Goal: Task Accomplishment & Management: Use online tool/utility

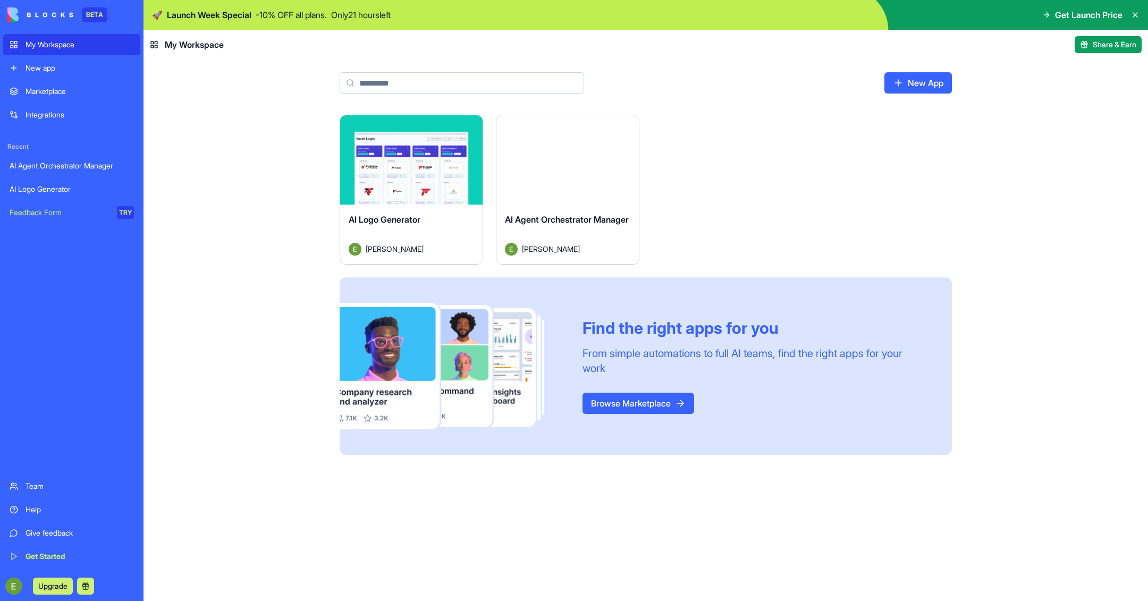
click at [85, 161] on div "AI Agent Orchestrator Manager" at bounding box center [72, 166] width 124 height 11
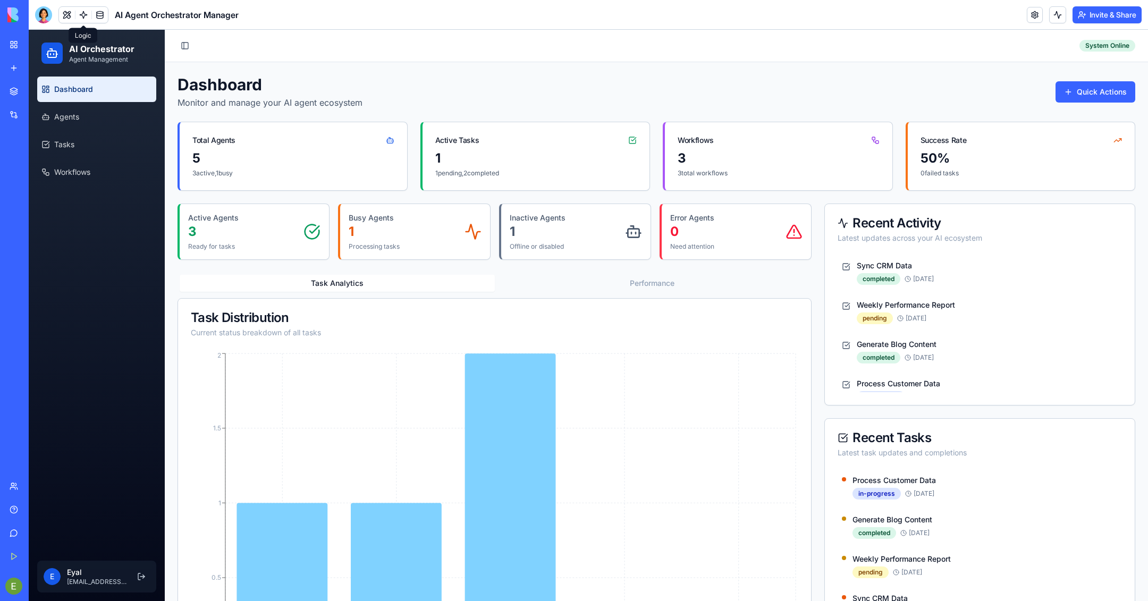
click at [78, 9] on link at bounding box center [83, 15] width 16 height 16
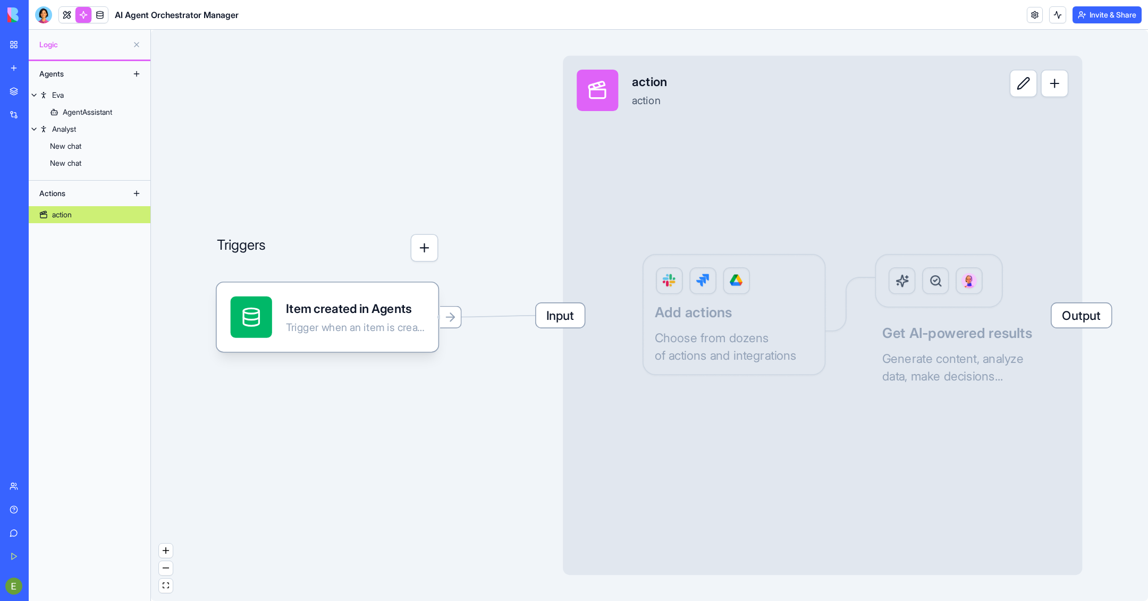
click at [727, 315] on div "Input action action Output Add actions Choose from dozens of actions and integr…" at bounding box center [822, 315] width 519 height 519
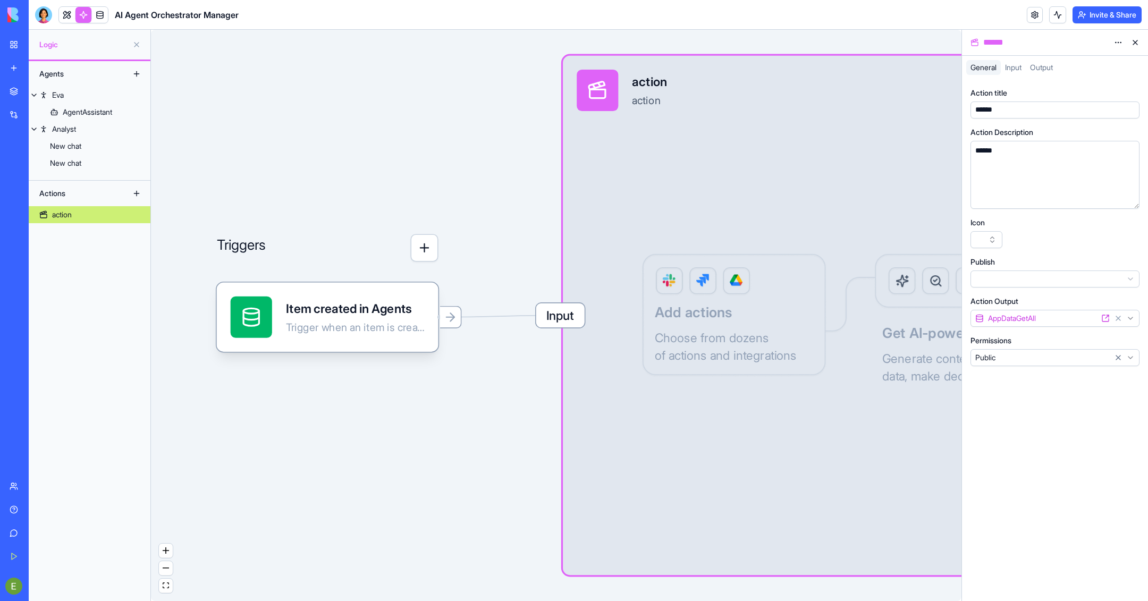
click at [131, 76] on button at bounding box center [136, 73] width 17 height 17
click at [139, 76] on button at bounding box center [136, 73] width 17 height 17
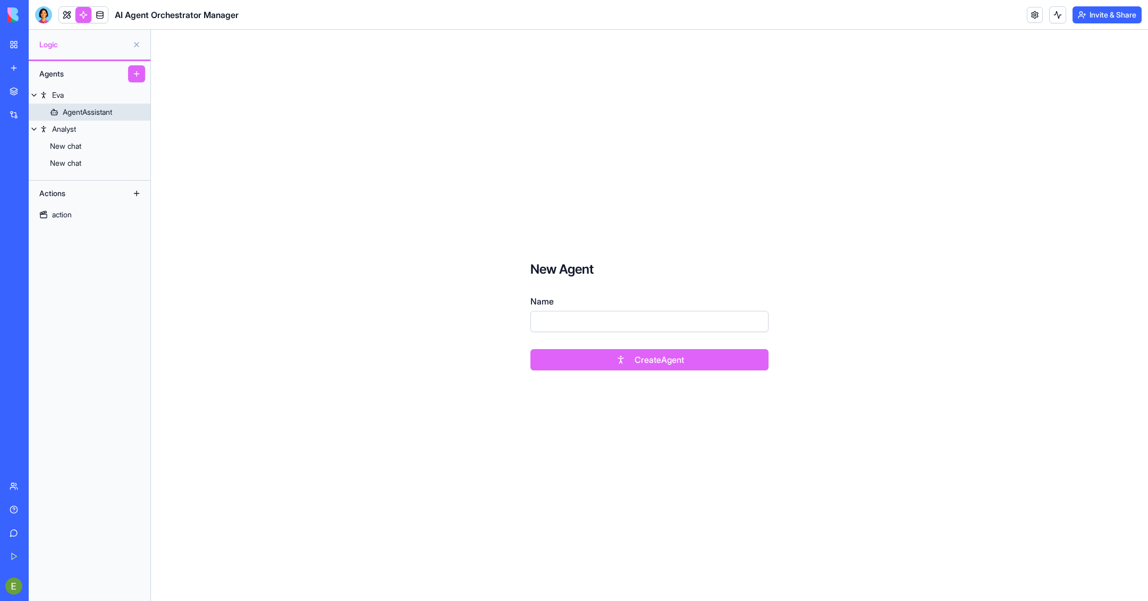
click at [75, 111] on div "AgentAssistant" at bounding box center [87, 112] width 49 height 11
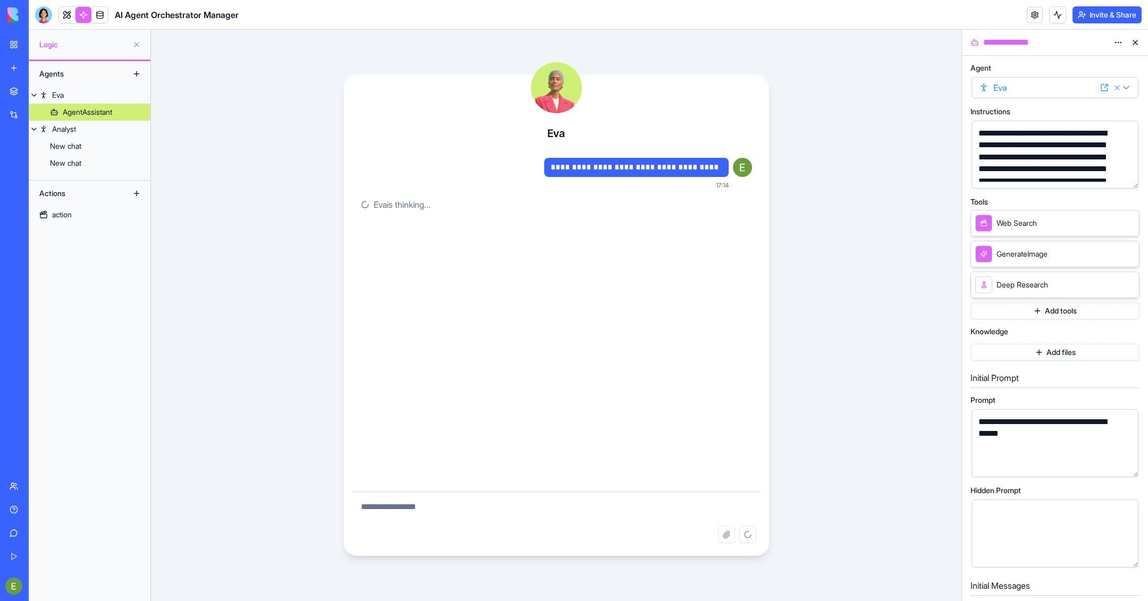
click at [1079, 309] on button "Add tools" at bounding box center [1055, 311] width 169 height 17
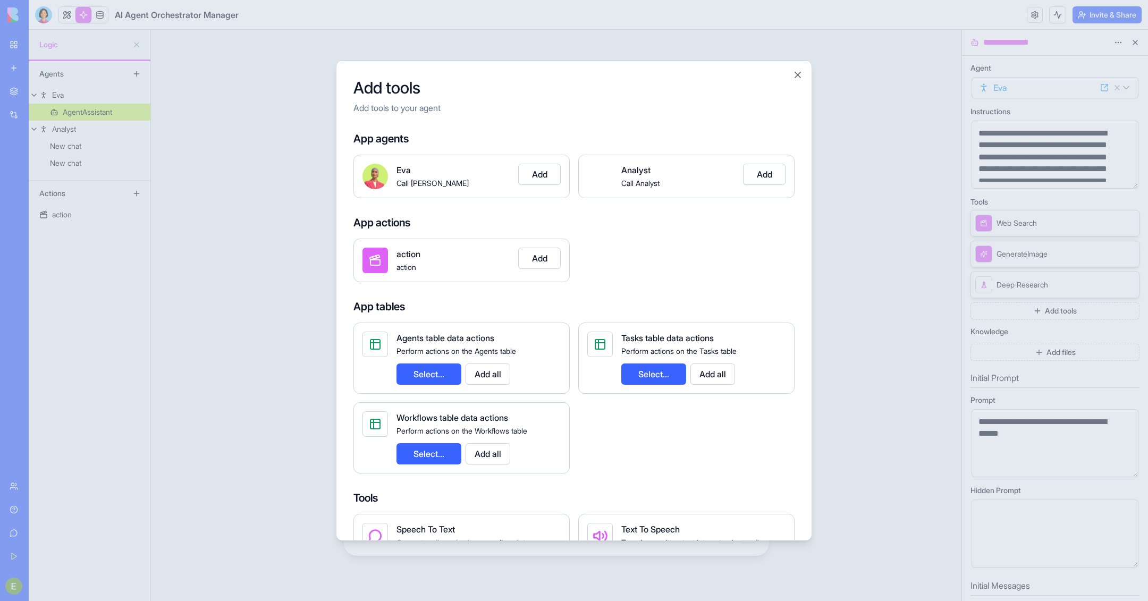
click at [802, 81] on div "Add tools Add tools to your agent App agents [PERSON_NAME] [PERSON_NAME] Add An…" at bounding box center [574, 300] width 476 height 481
click at [793, 66] on div "Add tools Add tools to your agent App agents [PERSON_NAME] [PERSON_NAME] Add An…" at bounding box center [574, 300] width 476 height 481
click at [801, 78] on button "Close" at bounding box center [798, 74] width 11 height 11
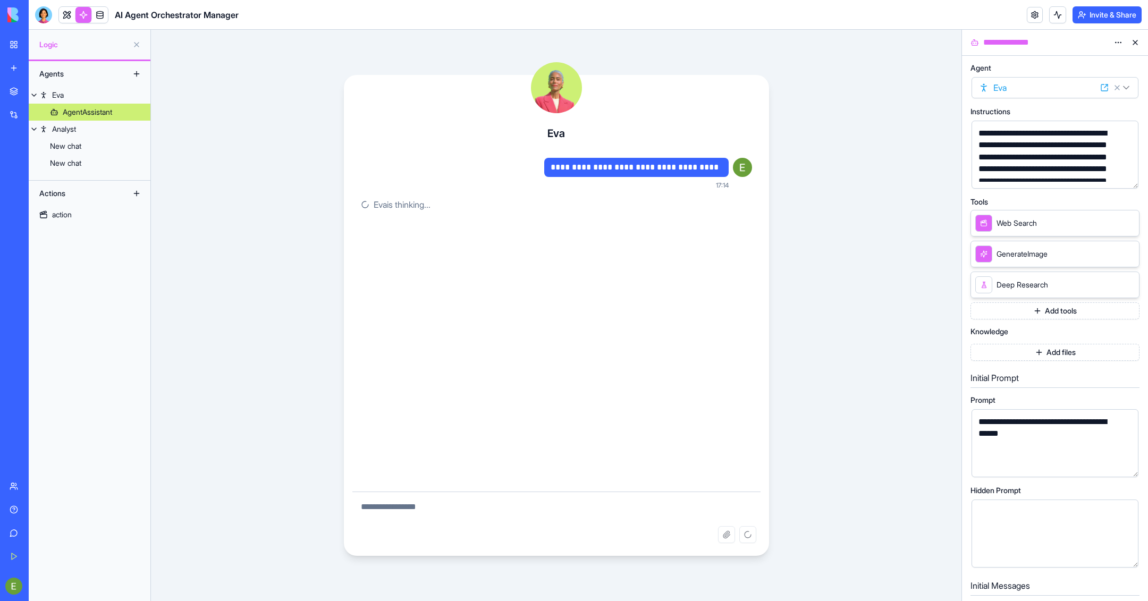
click at [1041, 351] on button "Add files" at bounding box center [1055, 352] width 169 height 17
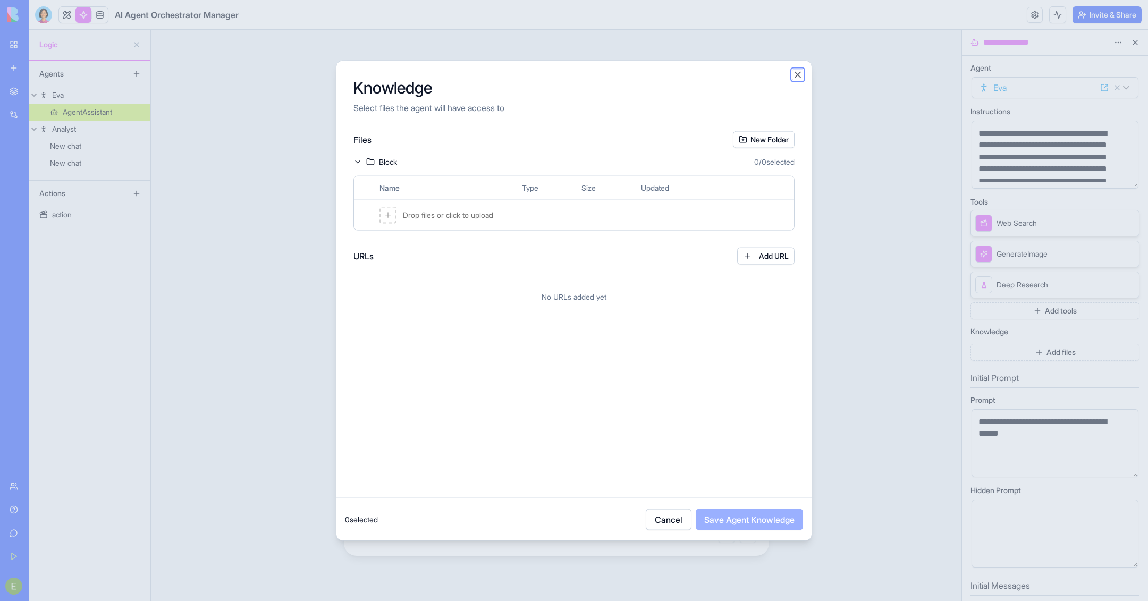
click at [801, 78] on button "Close" at bounding box center [798, 74] width 11 height 11
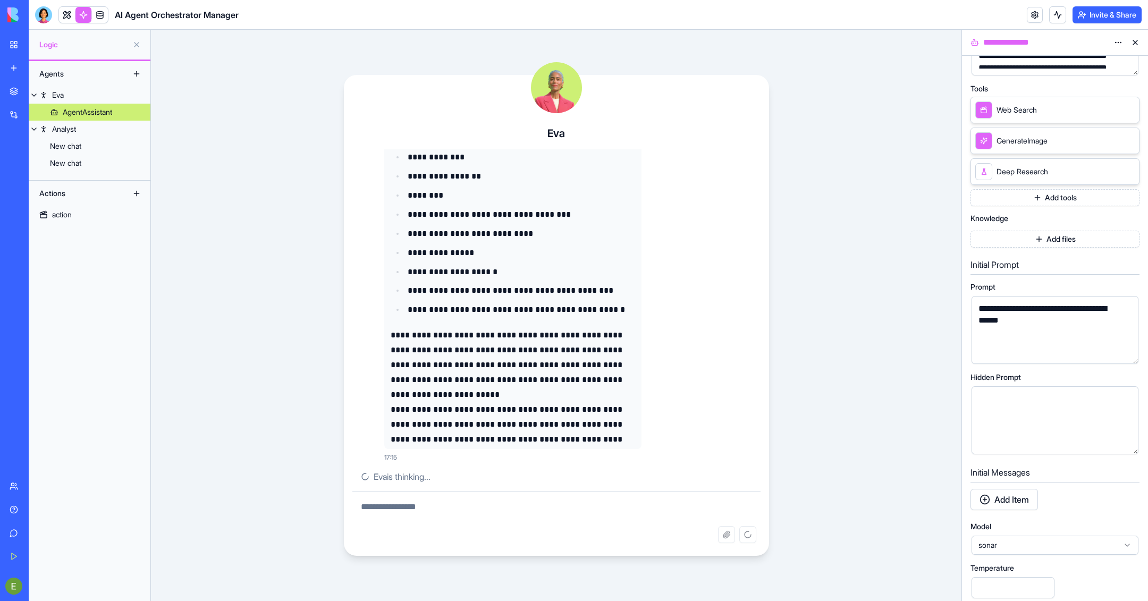
scroll to position [1062, 0]
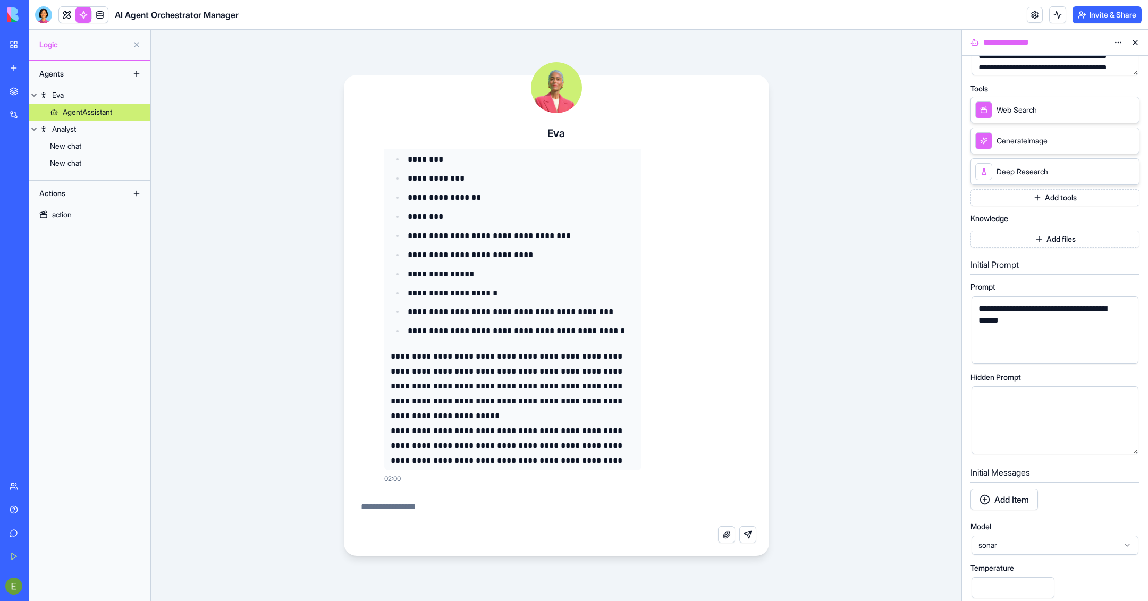
click at [39, 162] on div "AI Agent Orchestrator Manager" at bounding box center [25, 166] width 30 height 11
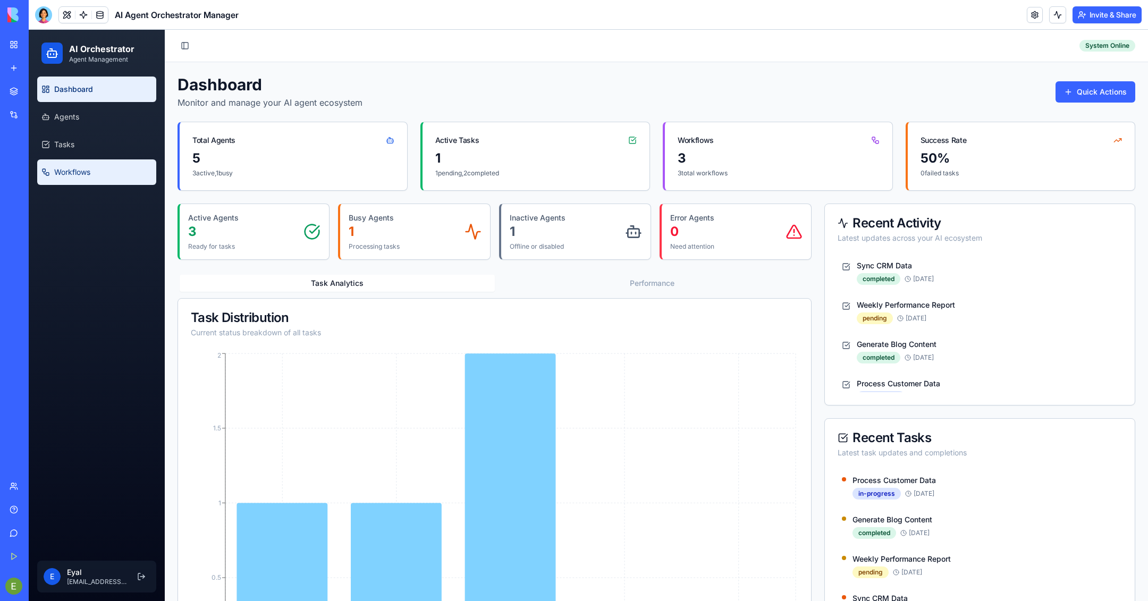
click at [45, 171] on icon at bounding box center [45, 172] width 9 height 9
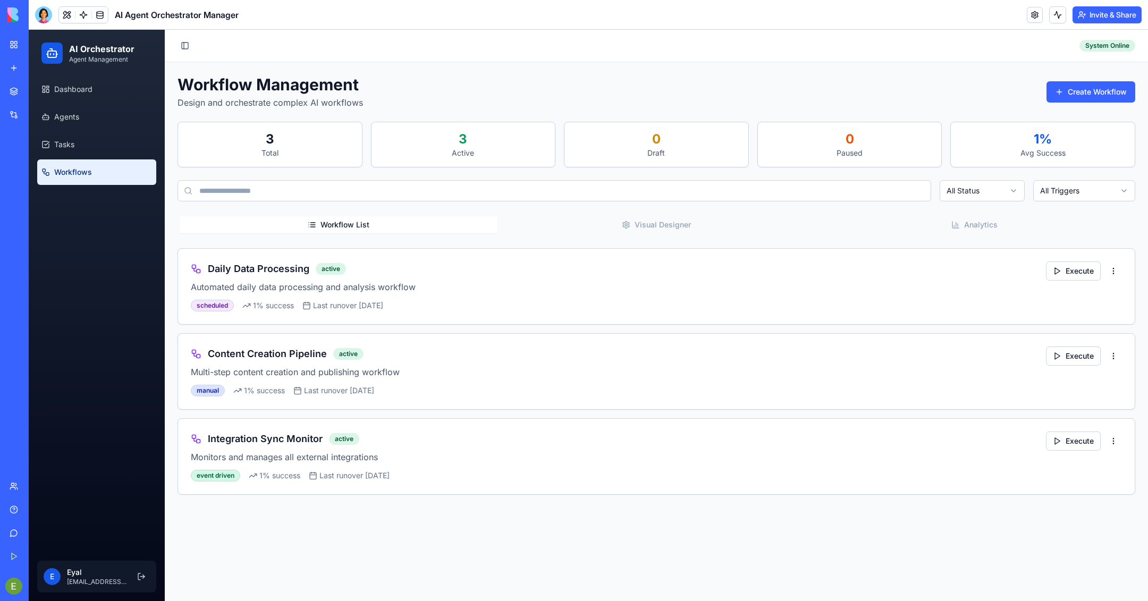
click at [713, 222] on button "Visual Designer" at bounding box center [657, 224] width 318 height 17
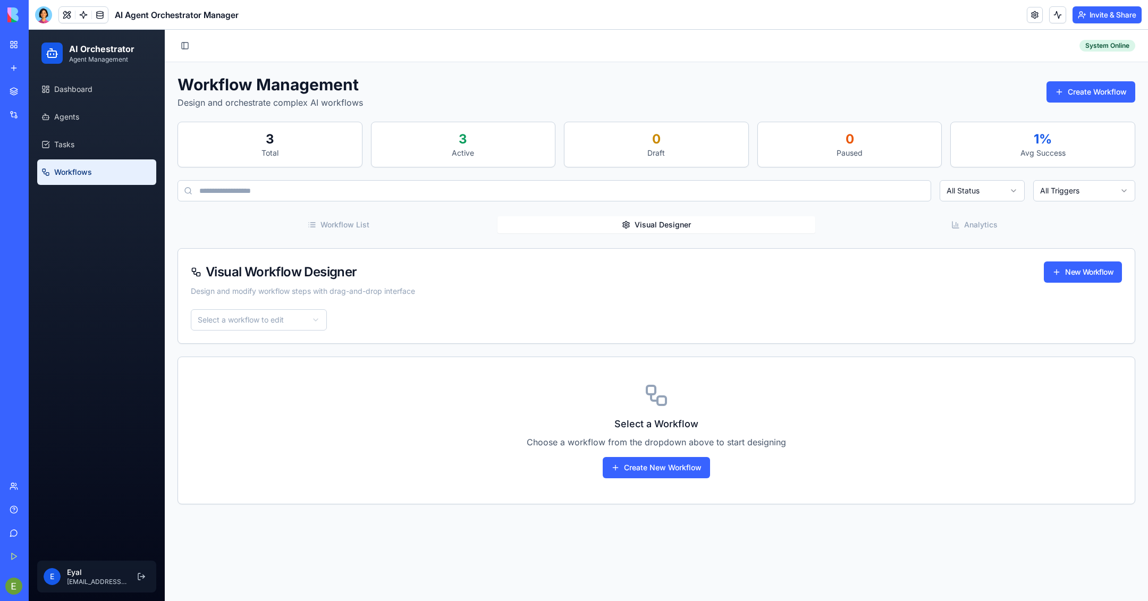
click at [360, 231] on button "Workflow List" at bounding box center [339, 224] width 318 height 17
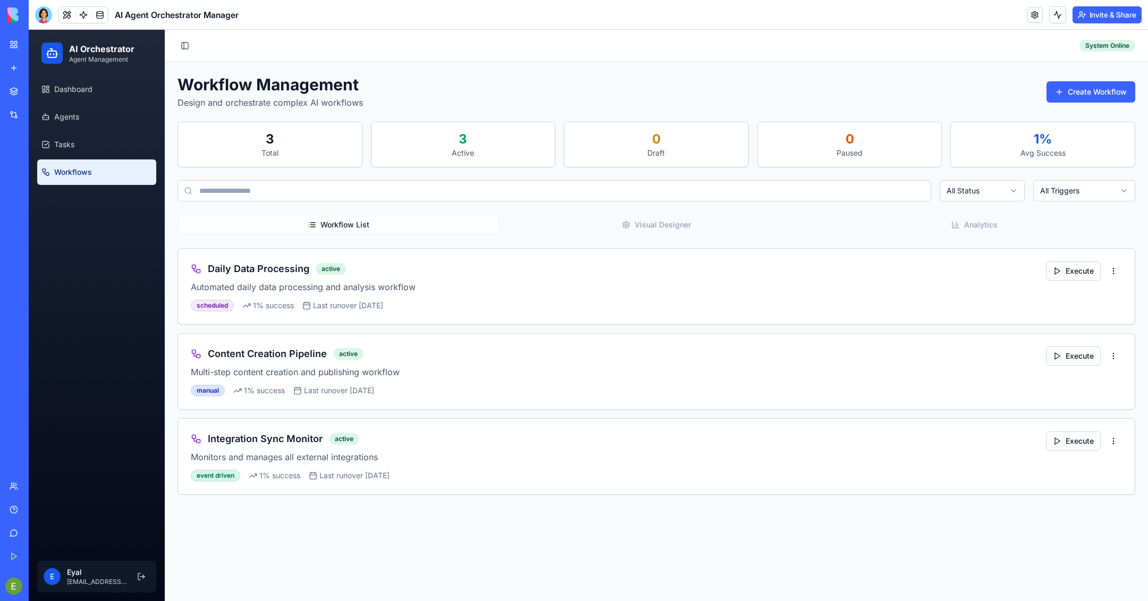
click at [39, 91] on div "Marketplace" at bounding box center [33, 91] width 14 height 11
click at [39, 94] on div "Marketplace" at bounding box center [33, 91] width 14 height 11
click at [37, 94] on div "Marketplace" at bounding box center [33, 91] width 14 height 11
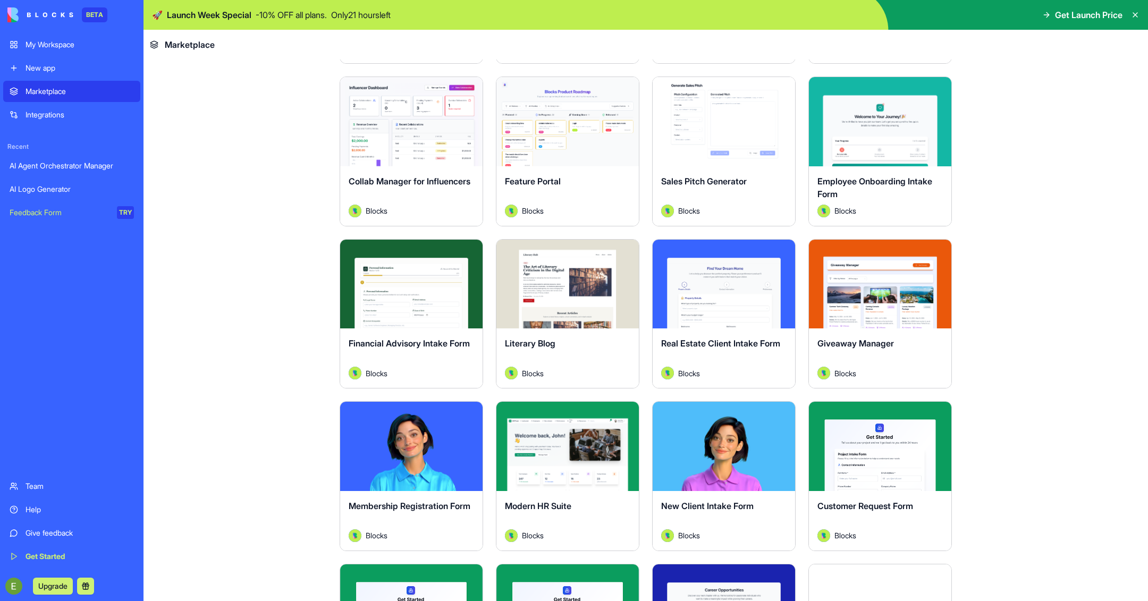
scroll to position [850, 0]
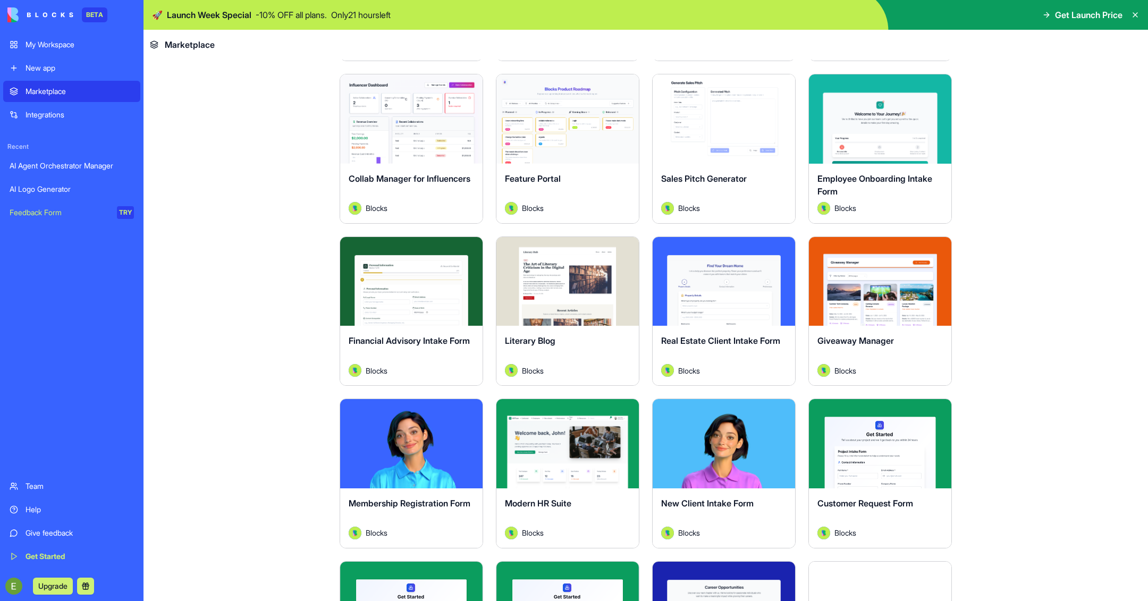
click at [187, 305] on main "Earn Free Credits Discover work tools for any task Marketing HR Freelancers Sal…" at bounding box center [646, 331] width 1005 height 542
click at [59, 119] on div "Integrations" at bounding box center [80, 115] width 108 height 11
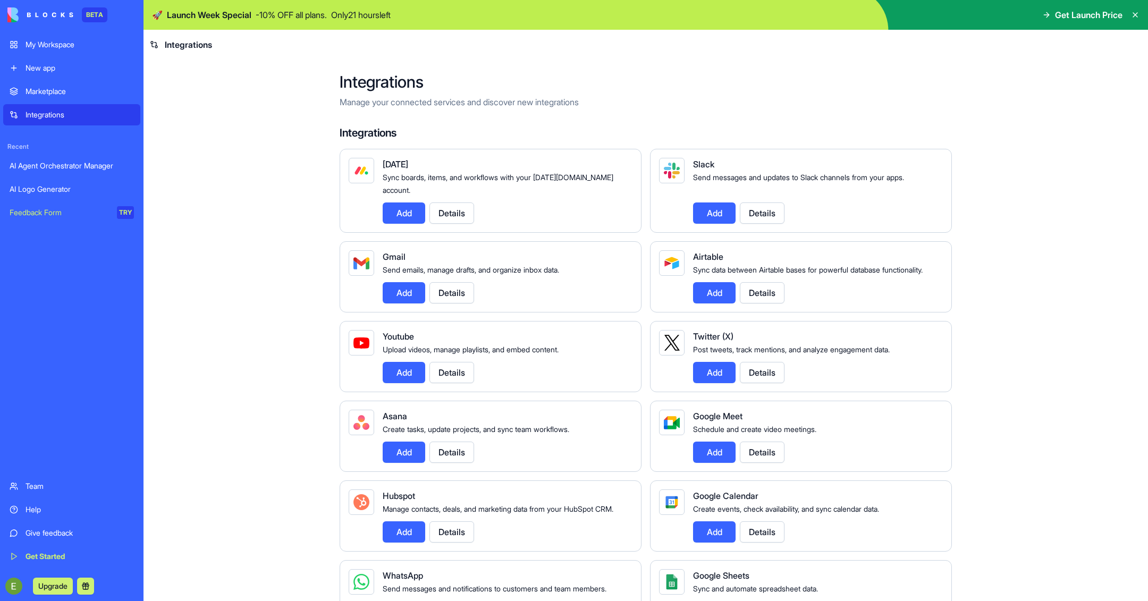
click at [45, 510] on div "Help" at bounding box center [80, 510] width 108 height 11
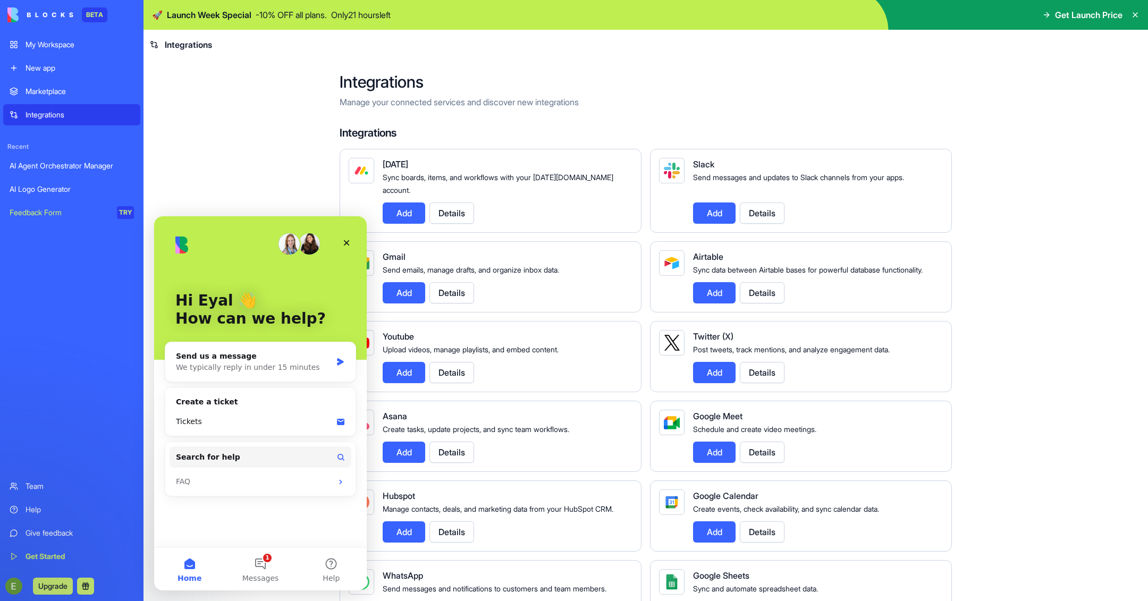
click at [63, 555] on div "Get Started" at bounding box center [80, 556] width 108 height 11
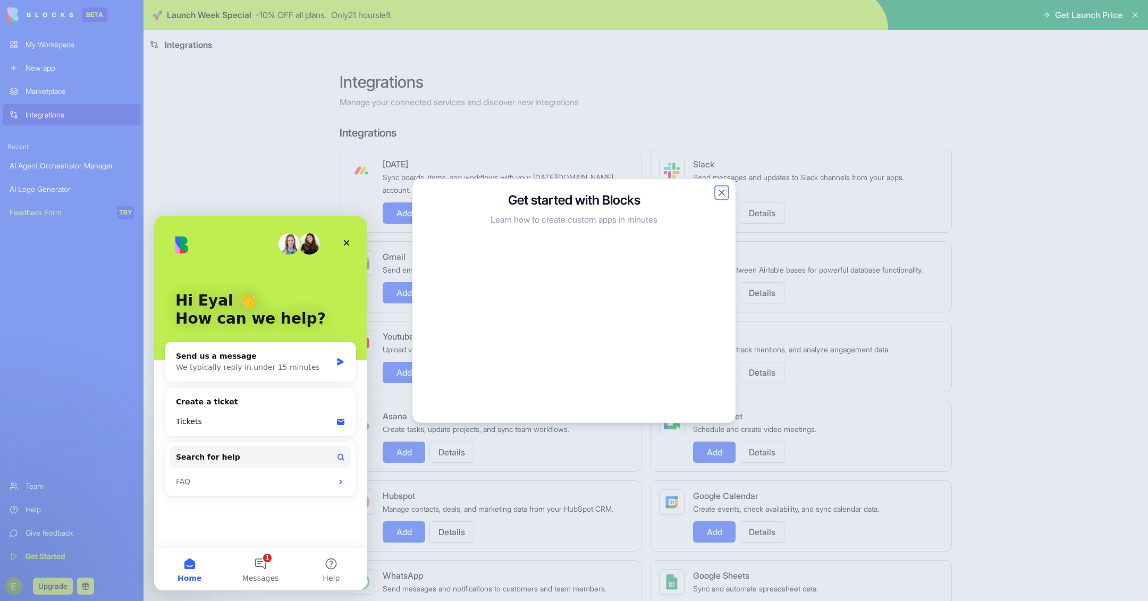
click at [723, 187] on button "Close" at bounding box center [722, 192] width 11 height 11
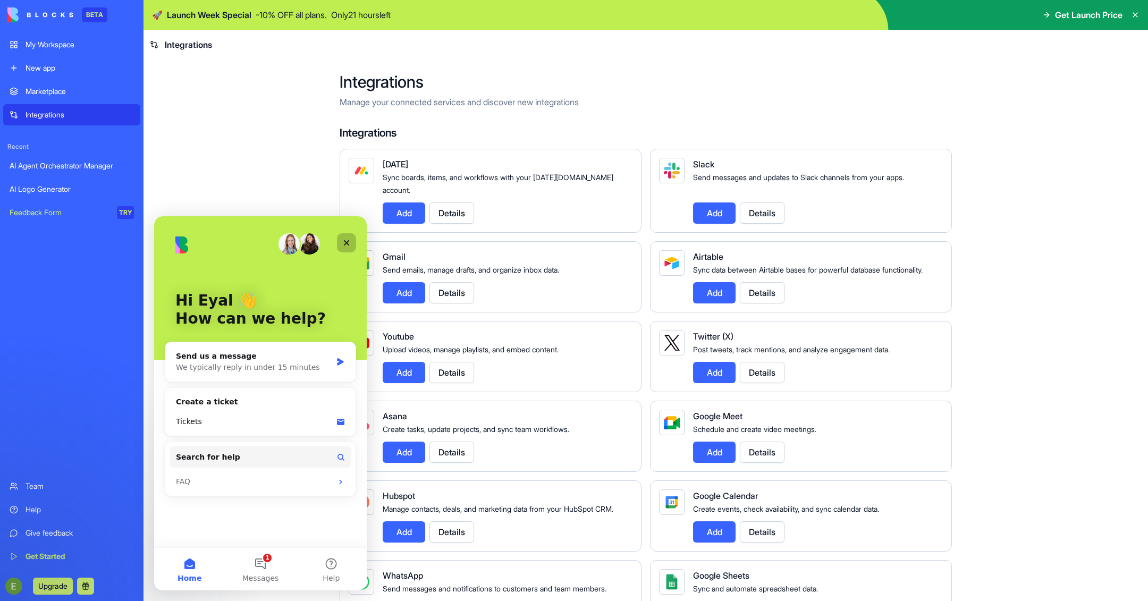
click at [346, 246] on icon "Close" at bounding box center [346, 243] width 9 height 9
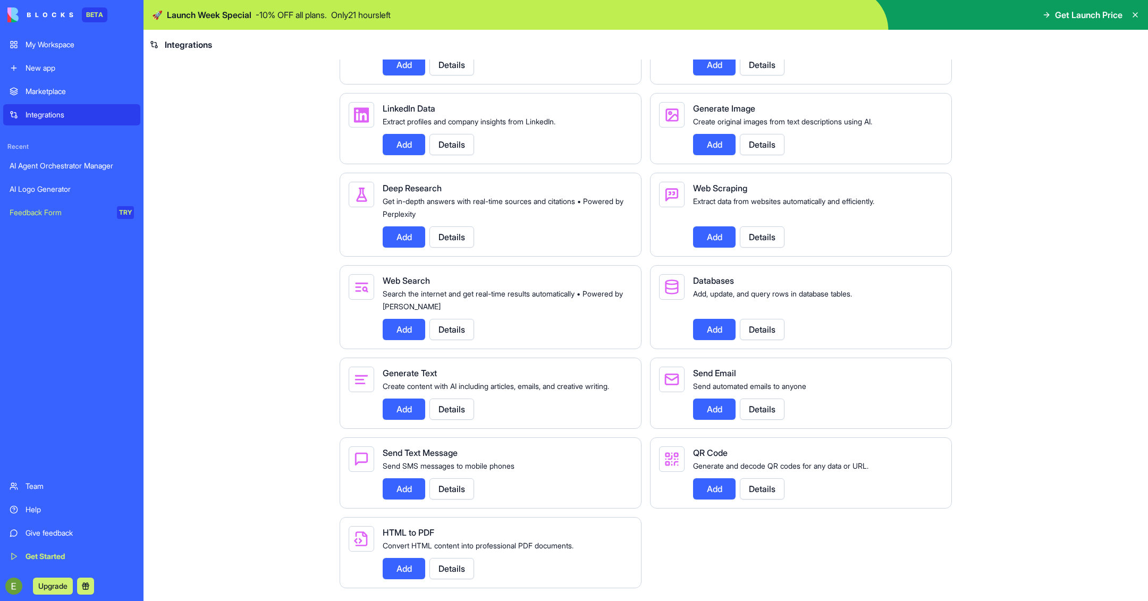
scroll to position [1131, 0]
click at [722, 324] on button "Add" at bounding box center [714, 329] width 43 height 21
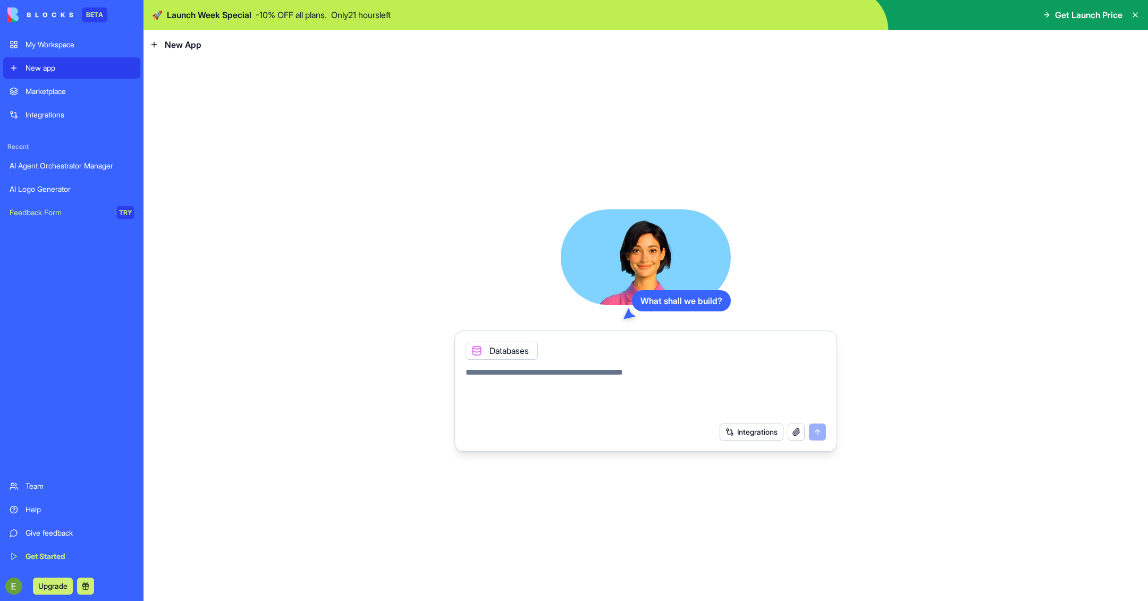
click at [62, 144] on span "Recent" at bounding box center [71, 146] width 137 height 9
click at [62, 157] on link "AI Agent Orchestrator Manager" at bounding box center [71, 165] width 137 height 21
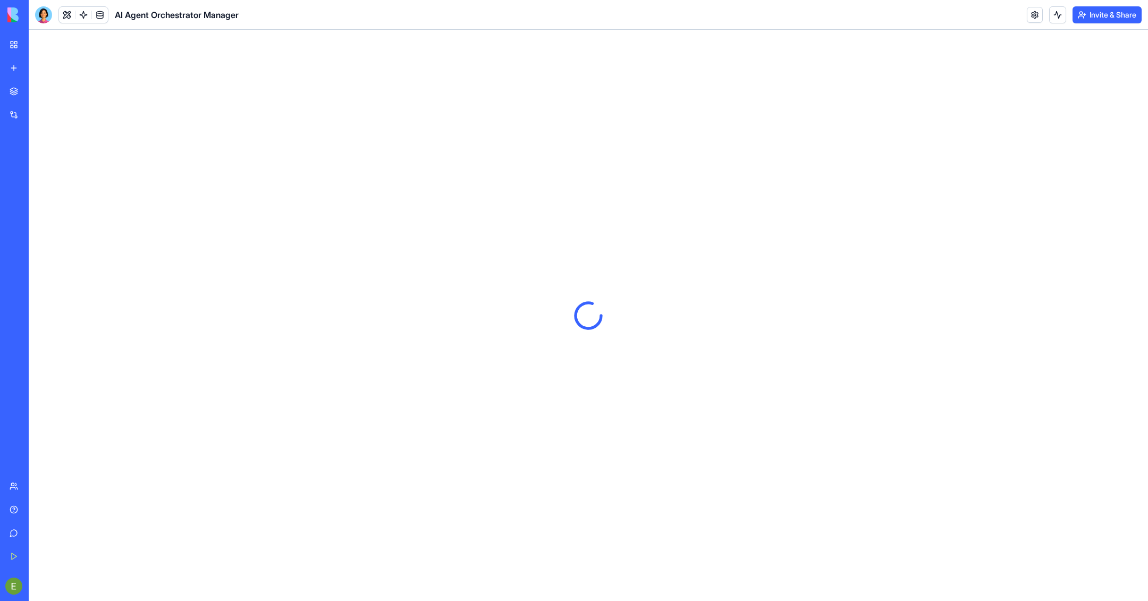
click at [46, 157] on link "AI Agent Orchestrator Manager" at bounding box center [24, 165] width 43 height 21
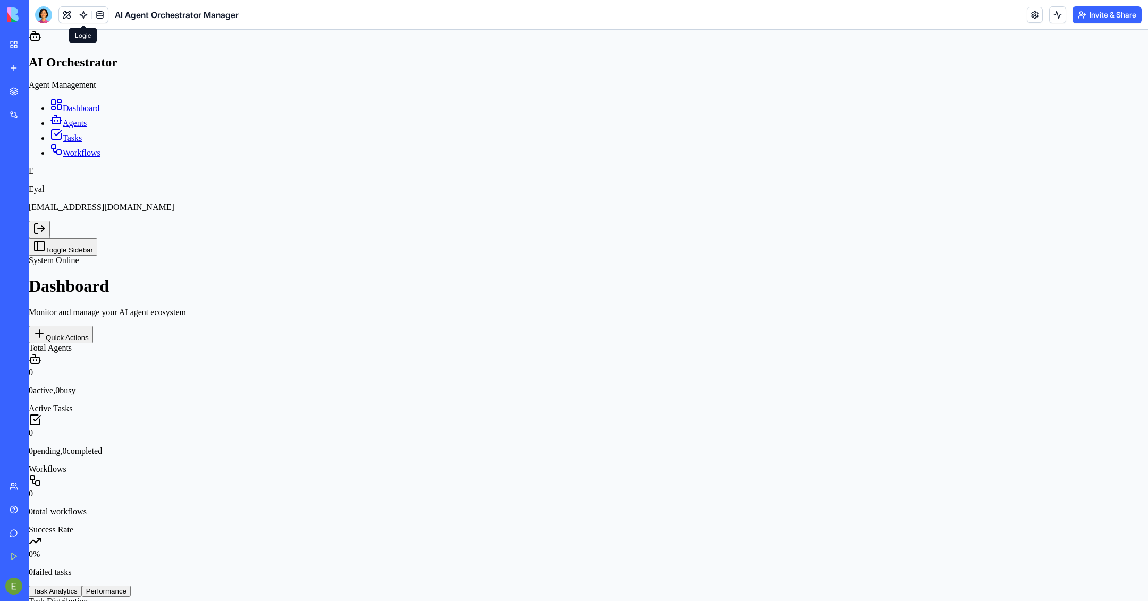
click at [78, 15] on link at bounding box center [83, 15] width 16 height 16
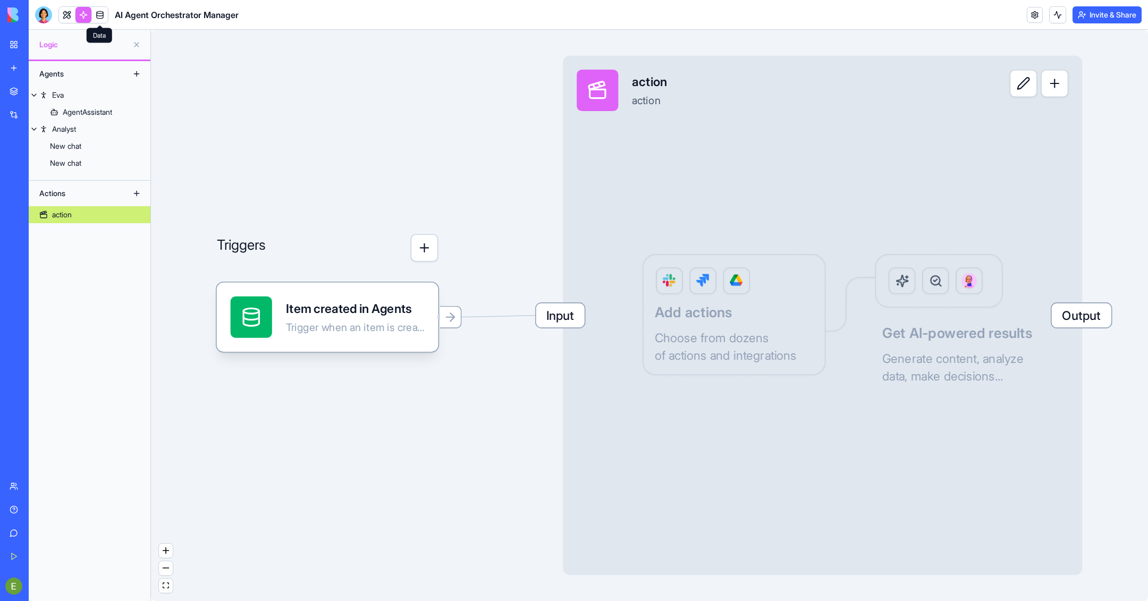
click at [99, 15] on link at bounding box center [100, 15] width 16 height 16
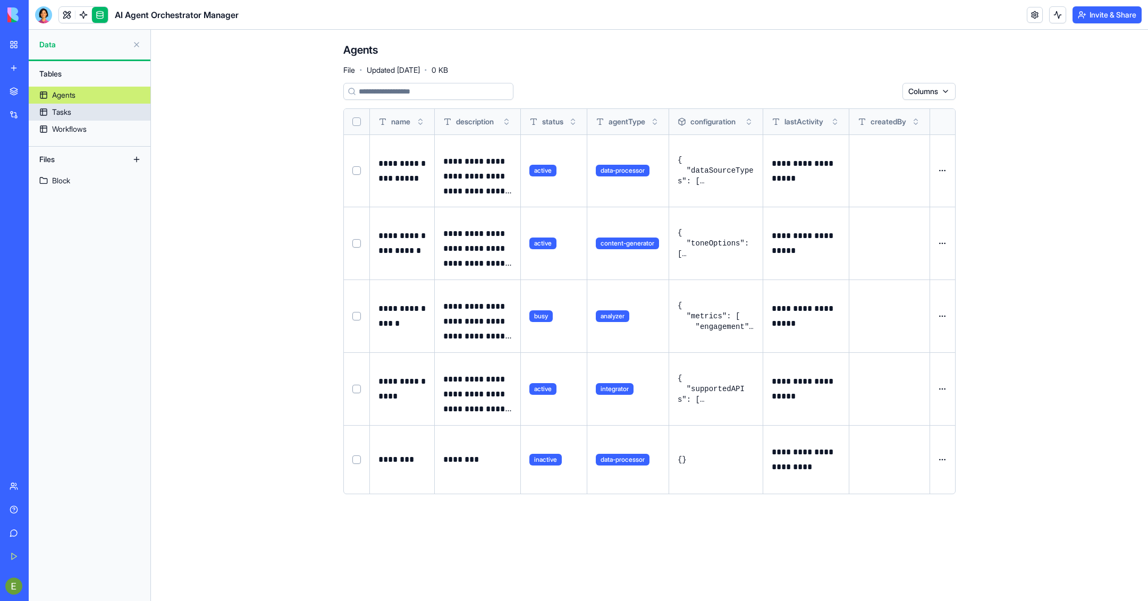
click at [78, 112] on link "Tasks" at bounding box center [90, 112] width 122 height 17
click at [80, 126] on div "Workflows" at bounding box center [69, 129] width 35 height 11
click at [64, 118] on link "Tasks" at bounding box center [90, 112] width 122 height 17
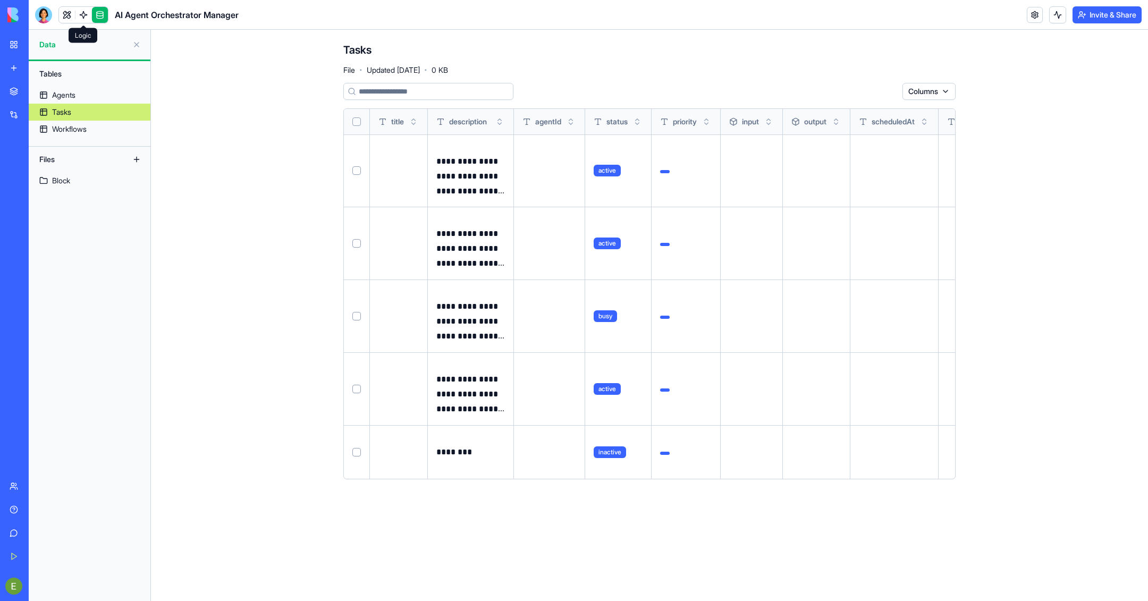
click at [78, 17] on link at bounding box center [83, 15] width 16 height 16
